Goal: Information Seeking & Learning: Learn about a topic

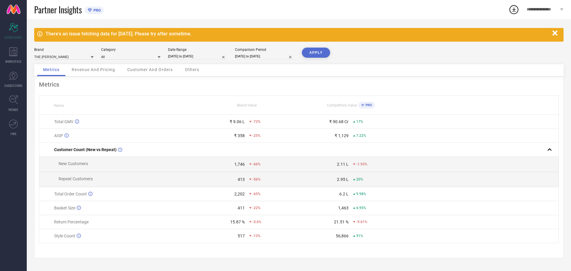
click at [158, 66] on div "Customer And Orders" at bounding box center [149, 70] width 57 height 12
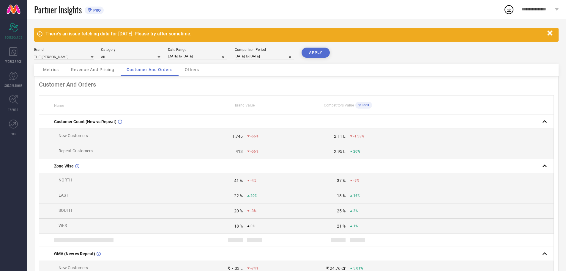
click at [190, 68] on span "Others" at bounding box center [192, 69] width 14 height 5
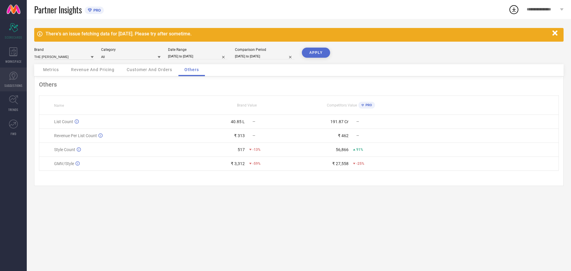
click at [15, 81] on link "SUGGESTIONS" at bounding box center [13, 79] width 27 height 24
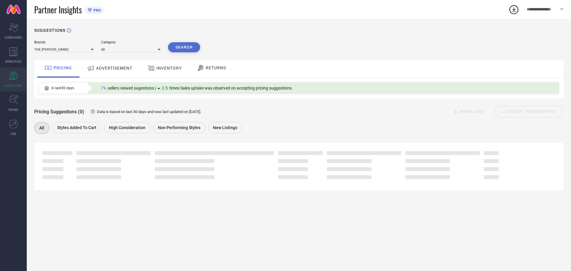
click at [107, 65] on div "ADVERTISEMENT" at bounding box center [110, 68] width 48 height 11
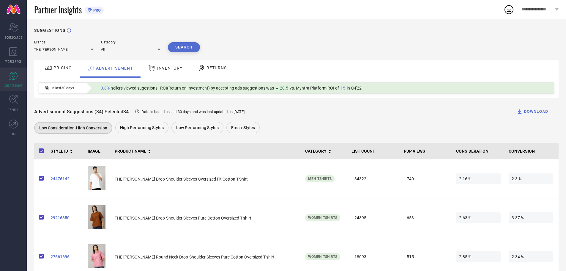
click at [158, 49] on icon at bounding box center [159, 50] width 3 height 2
click at [158, 49] on icon at bounding box center [159, 49] width 3 height 3
click at [160, 50] on icon at bounding box center [159, 50] width 3 height 2
click at [92, 50] on icon at bounding box center [92, 50] width 3 height 2
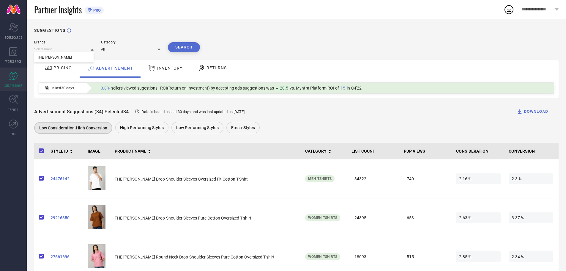
click at [92, 50] on icon at bounding box center [92, 50] width 3 height 2
click at [243, 125] on div "Fresh-Styles" at bounding box center [243, 127] width 33 height 11
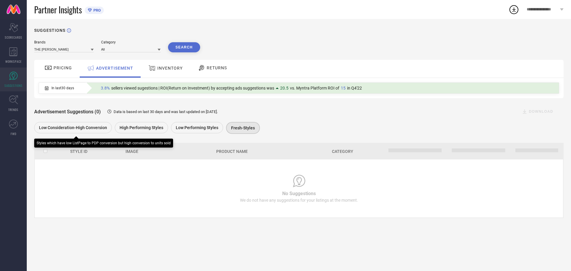
click at [97, 131] on div "Low Consideration-High Conversion" at bounding box center [73, 127] width 78 height 11
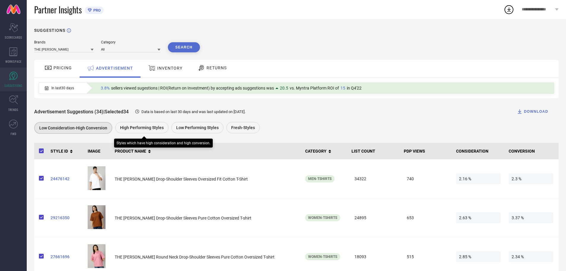
click at [140, 130] on span "High Performing Styles" at bounding box center [142, 127] width 44 height 5
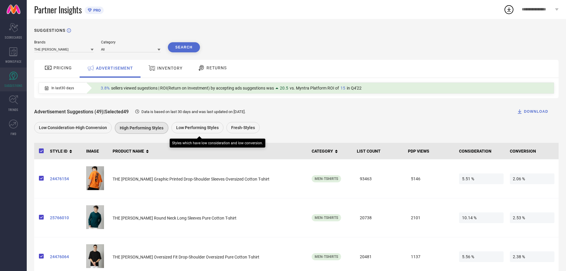
click at [186, 130] on span "Low Performing Styles" at bounding box center [197, 127] width 43 height 5
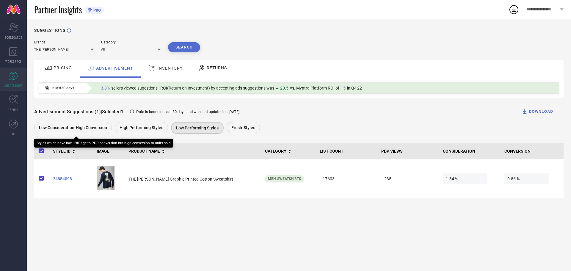
click at [87, 131] on div "Low Consideration-High Conversion" at bounding box center [73, 127] width 78 height 11
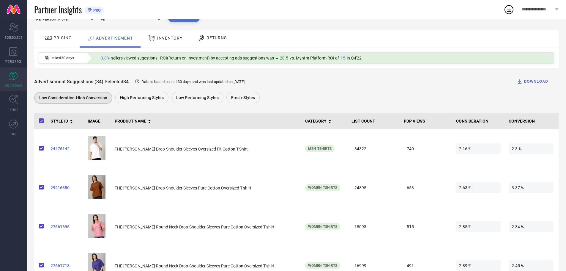
scroll to position [34, 0]
